Goal: Download file/media

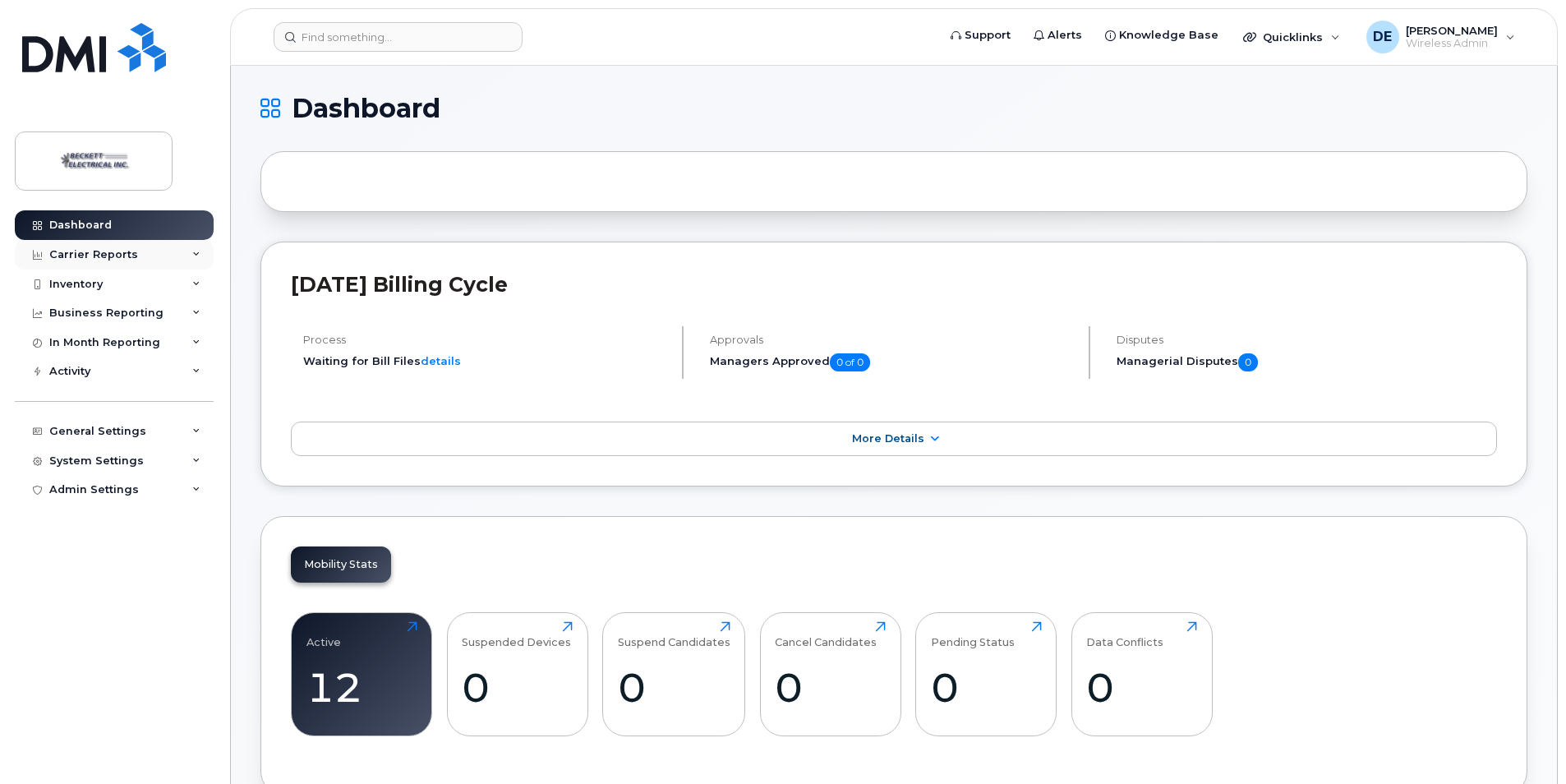
click at [113, 251] on div "Carrier Reports" at bounding box center [93, 254] width 88 height 13
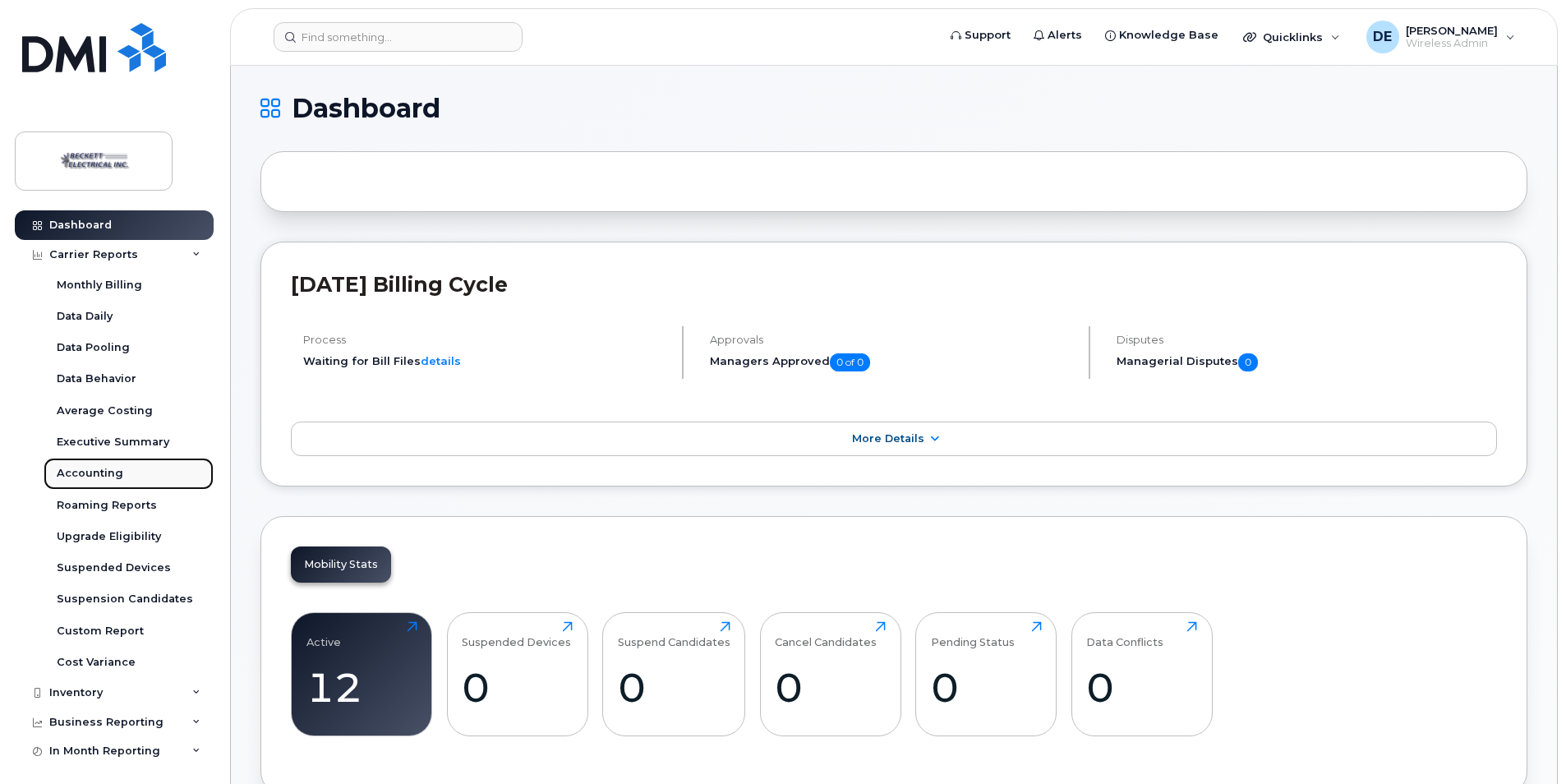
click at [82, 471] on div "Accounting" at bounding box center [89, 472] width 66 height 15
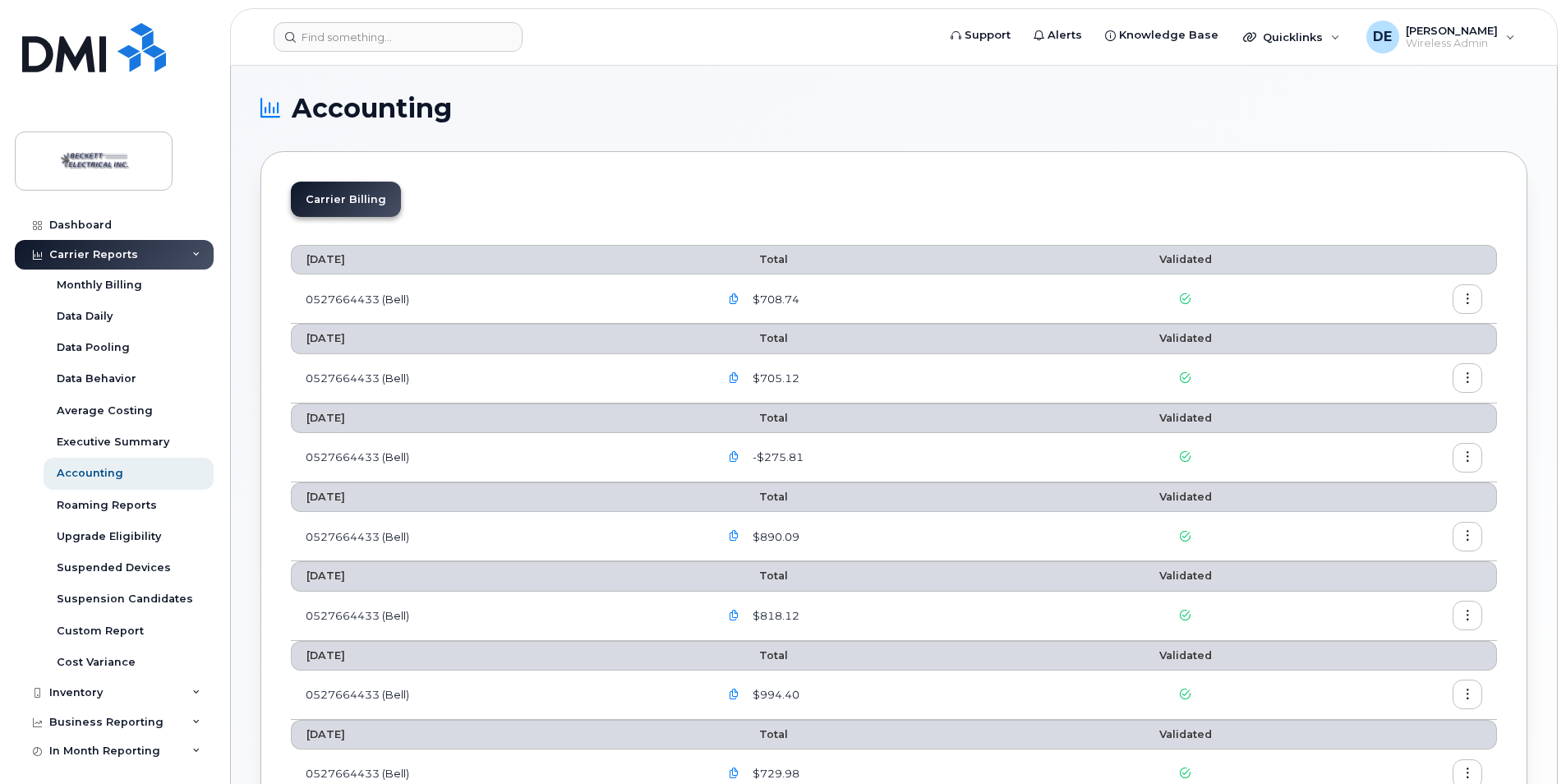
click at [1469, 294] on icon "button" at bounding box center [1468, 299] width 10 height 10
click at [1377, 370] on span "Download" at bounding box center [1392, 365] width 64 height 15
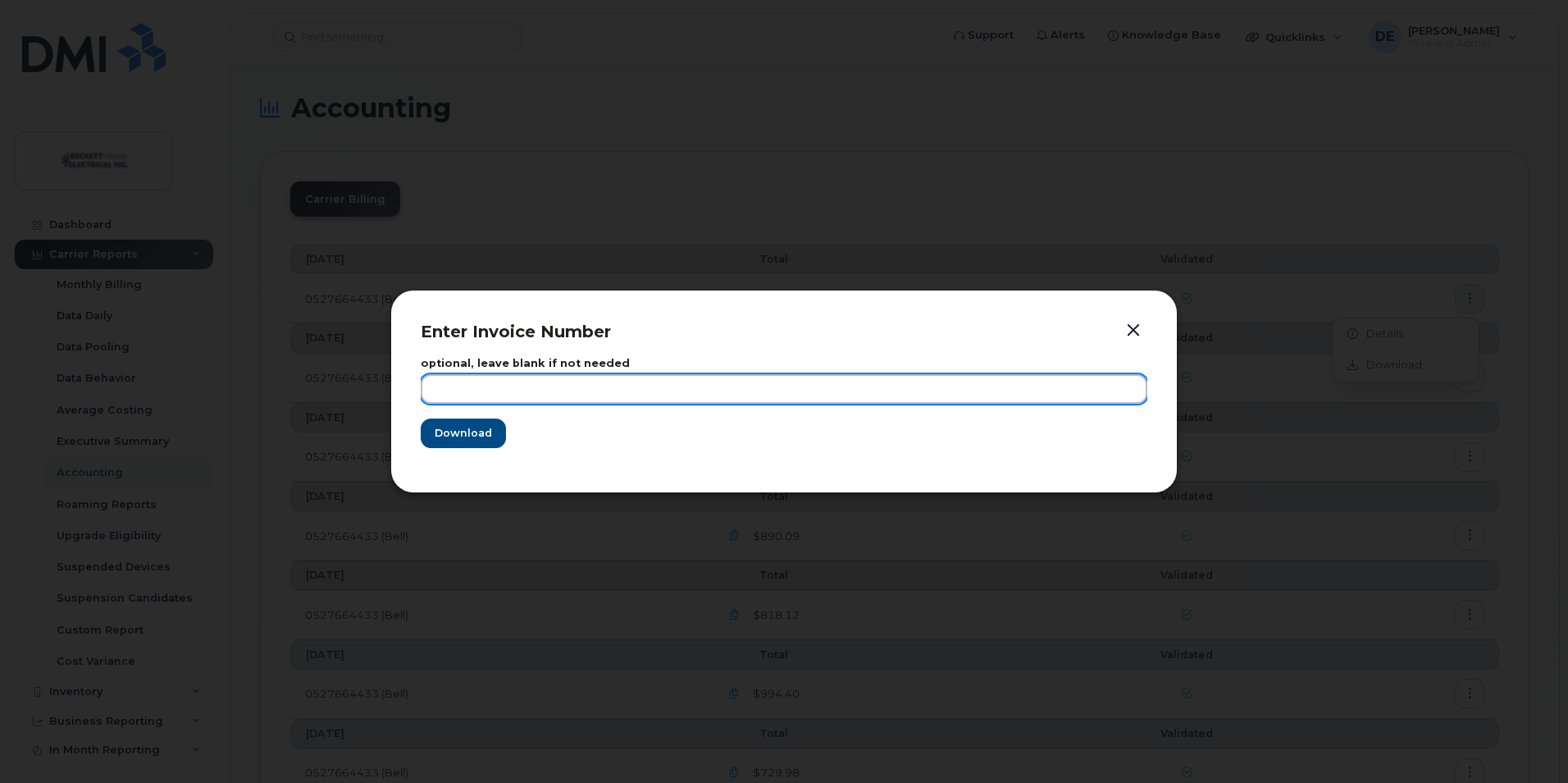
click at [502, 401] on input "text" at bounding box center [784, 388] width 727 height 29
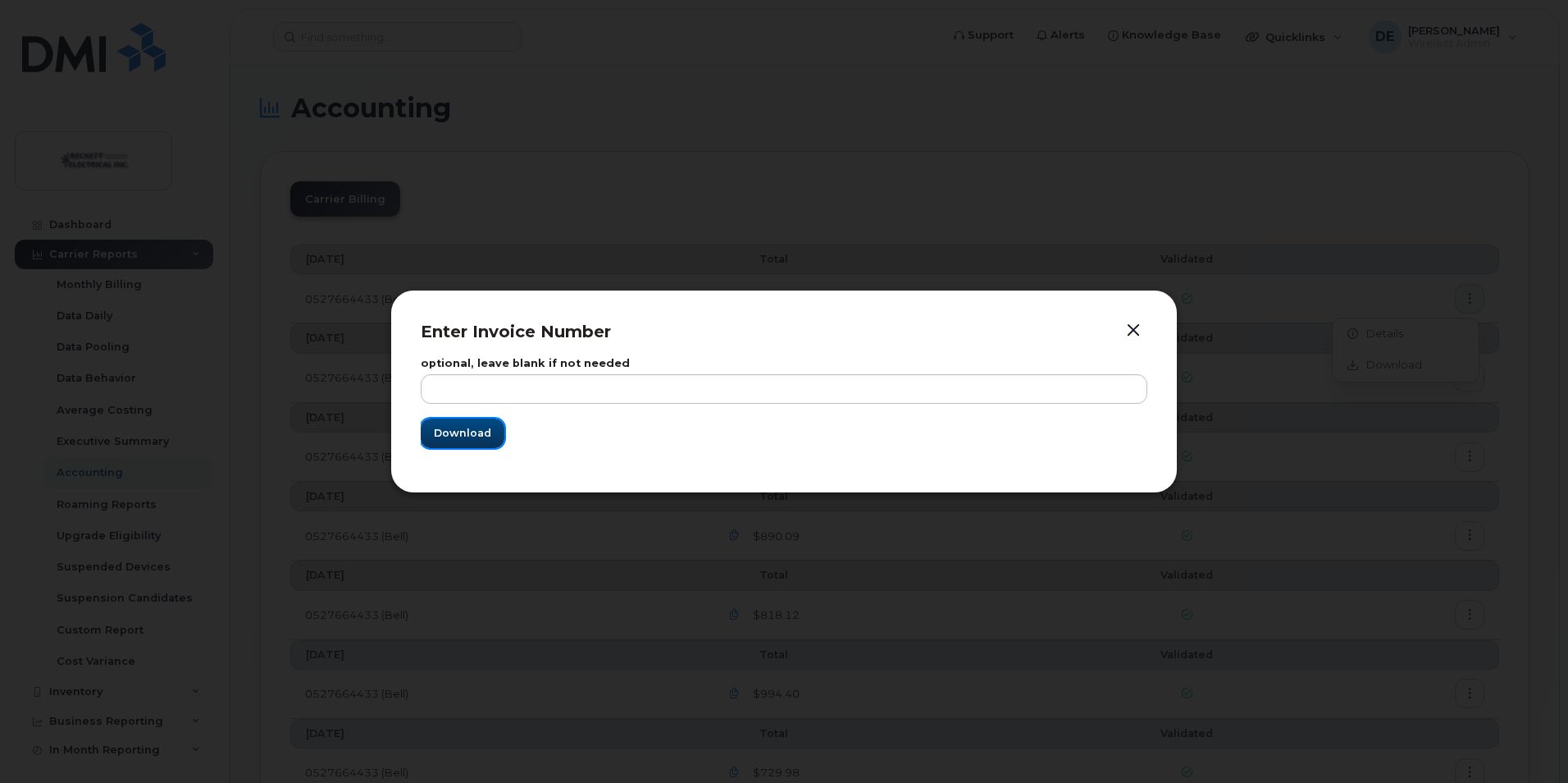
click at [482, 442] on button "Download" at bounding box center [463, 433] width 84 height 29
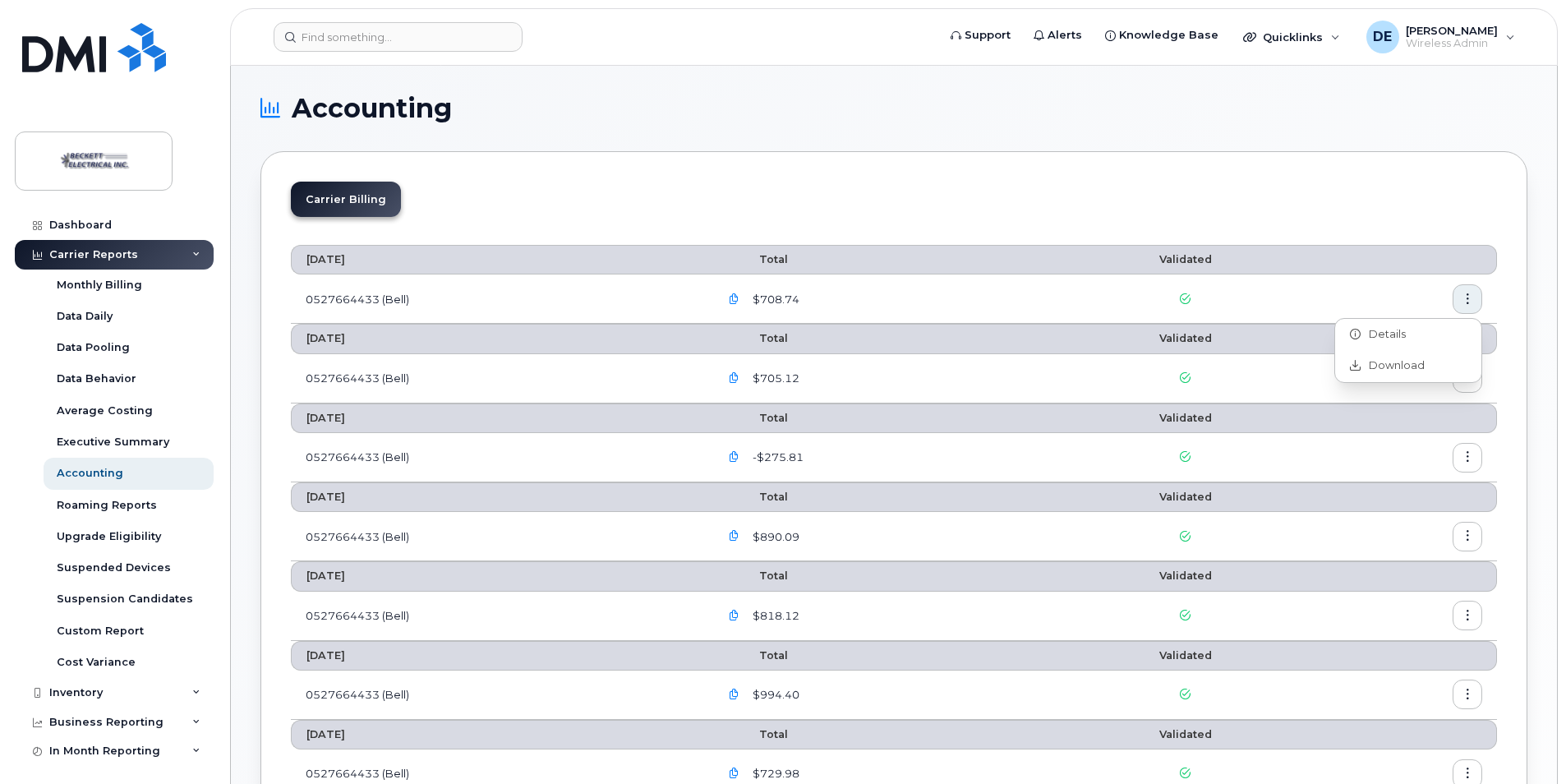
click at [1550, 48] on header "Support Alerts Knowledge Base Quicklinks Suspend / Cancel Device Change SIM Car…" at bounding box center [894, 37] width 1328 height 58
click at [307, 203] on li "Carrier Billing" at bounding box center [346, 198] width 110 height 35
